Goal: Communication & Community: Ask a question

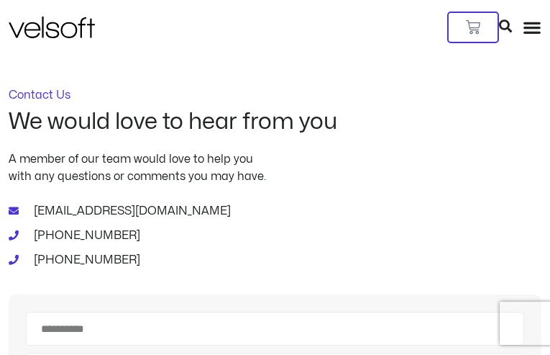
type input "********"
type input "**********"
